Goal: Navigation & Orientation: Find specific page/section

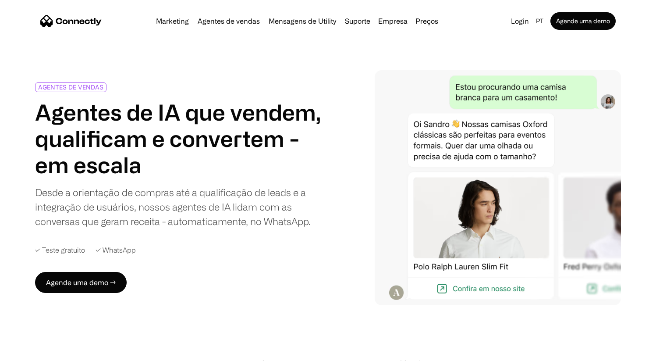
click at [66, 25] on img "home" at bounding box center [70, 21] width 61 height 12
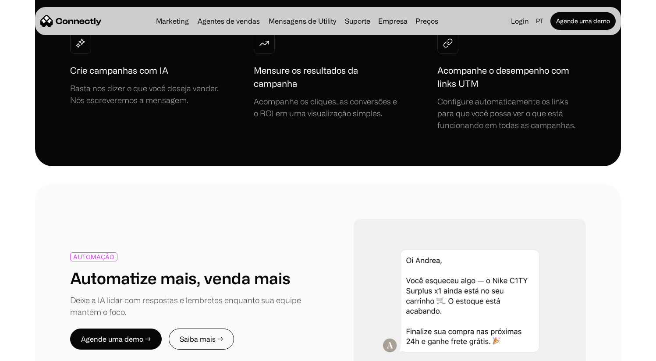
scroll to position [822, 0]
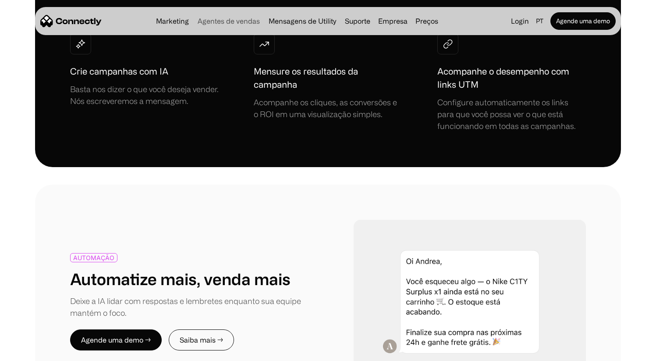
click at [233, 22] on link "Agentes de vendas" at bounding box center [228, 21] width 69 height 7
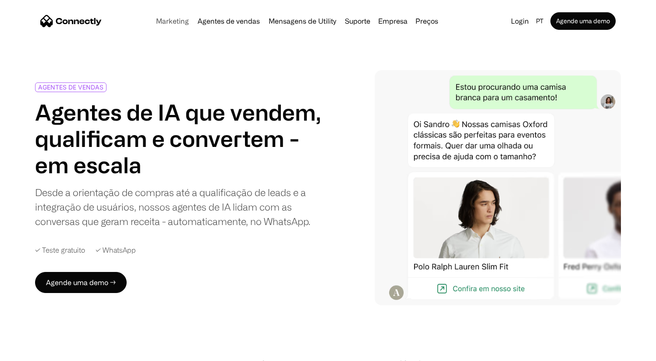
click at [177, 22] on link "Marketing" at bounding box center [173, 21] width 40 height 7
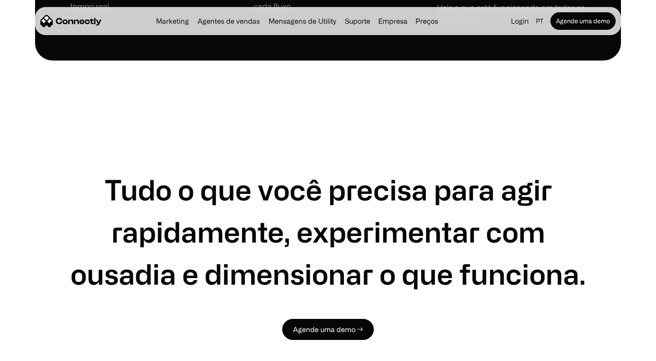
scroll to position [2527, 0]
